Goal: Entertainment & Leisure: Consume media (video, audio)

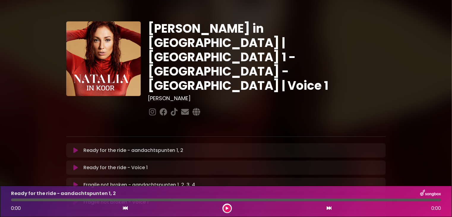
click at [75, 147] on icon at bounding box center [75, 150] width 4 height 6
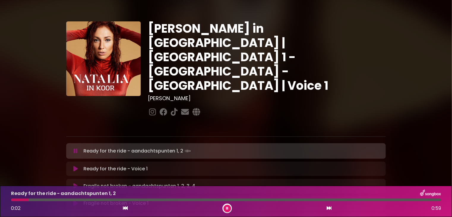
click at [76, 148] on icon at bounding box center [76, 151] width 4 height 6
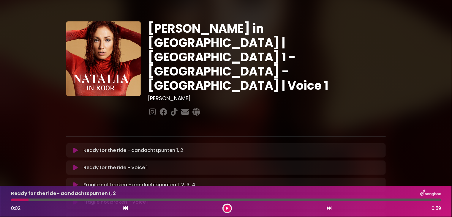
click at [75, 147] on icon at bounding box center [75, 150] width 4 height 6
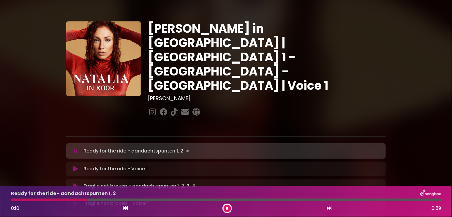
click at [311, 179] on div "Fragile not broken - aandachtspunten 1, 2, 3, 4 Loading Track..." at bounding box center [226, 186] width 320 height 14
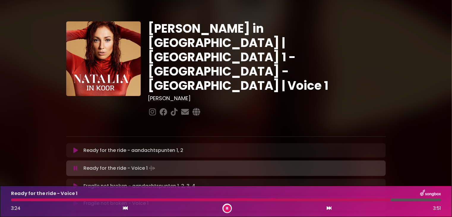
click at [227, 207] on icon at bounding box center [227, 209] width 2 height 4
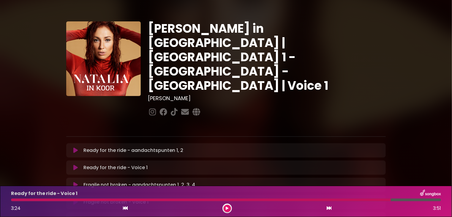
click at [224, 205] on button at bounding box center [227, 208] width 7 height 7
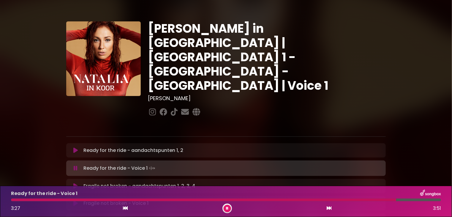
drag, startPoint x: 189, startPoint y: 111, endPoint x: 125, endPoint y: 200, distance: 109.1
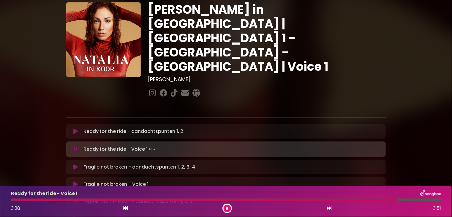
scroll to position [30, 0]
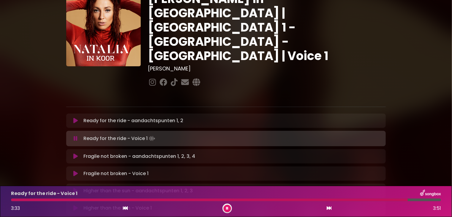
drag, startPoint x: 125, startPoint y: 209, endPoint x: 129, endPoint y: 231, distance: 22.3
click at [129, 217] on html "× [PERSON_NAME] in Koor | [GEOGRAPHIC_DATA] 1 - [GEOGRAPHIC_DATA] - [GEOGRAPHIC…" at bounding box center [226, 108] width 452 height 217
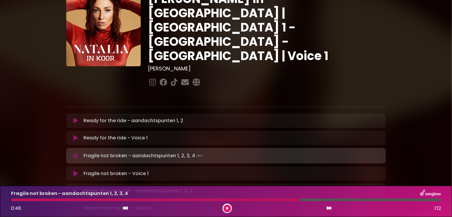
click at [123, 204] on button at bounding box center [125, 208] width 5 height 8
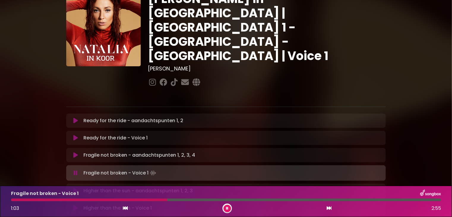
click at [77, 118] on icon at bounding box center [75, 121] width 4 height 6
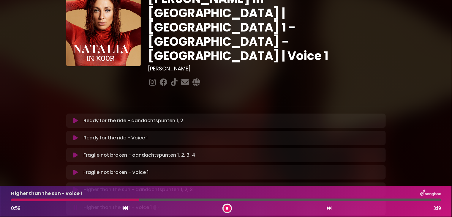
click at [227, 208] on icon at bounding box center [227, 209] width 2 height 4
